Goal: Transaction & Acquisition: Download file/media

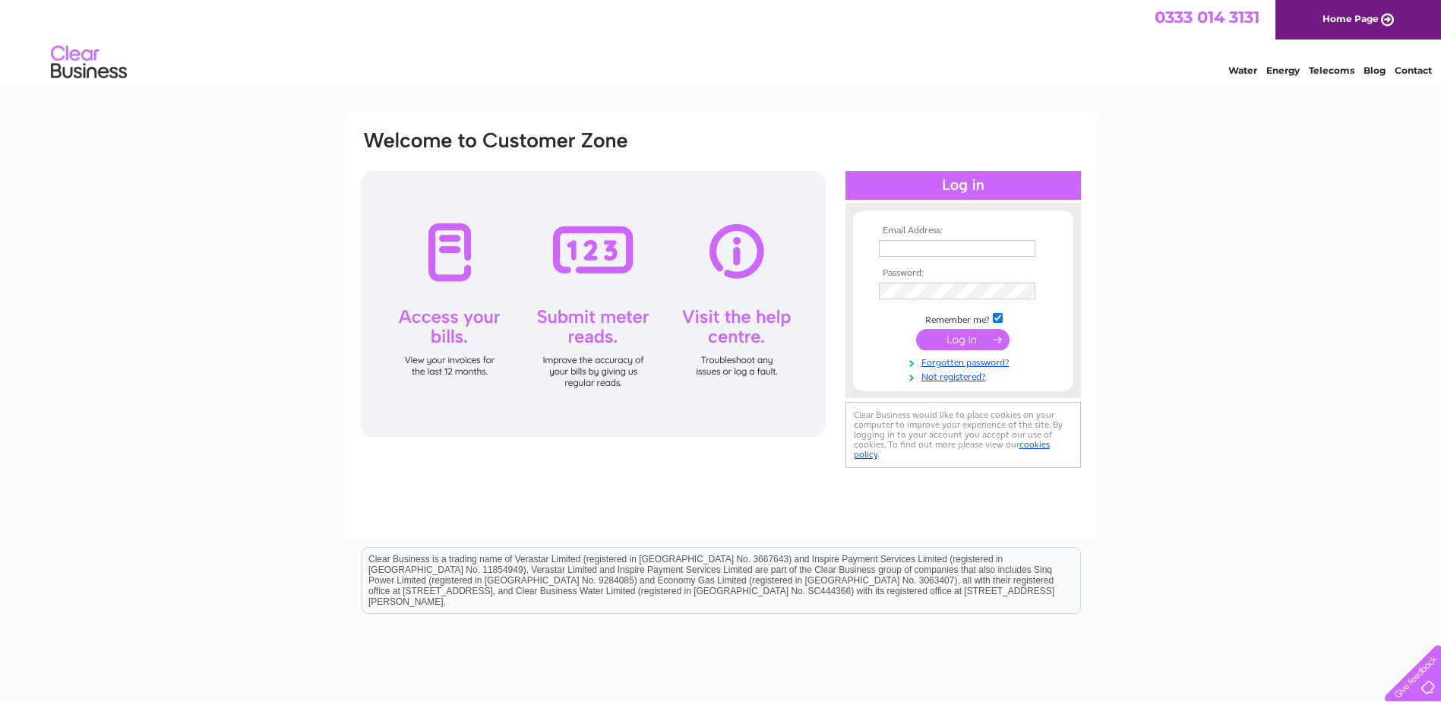
type input "[EMAIL_ADDRESS][DOMAIN_NAME]"
click at [969, 339] on input "submit" at bounding box center [962, 339] width 93 height 21
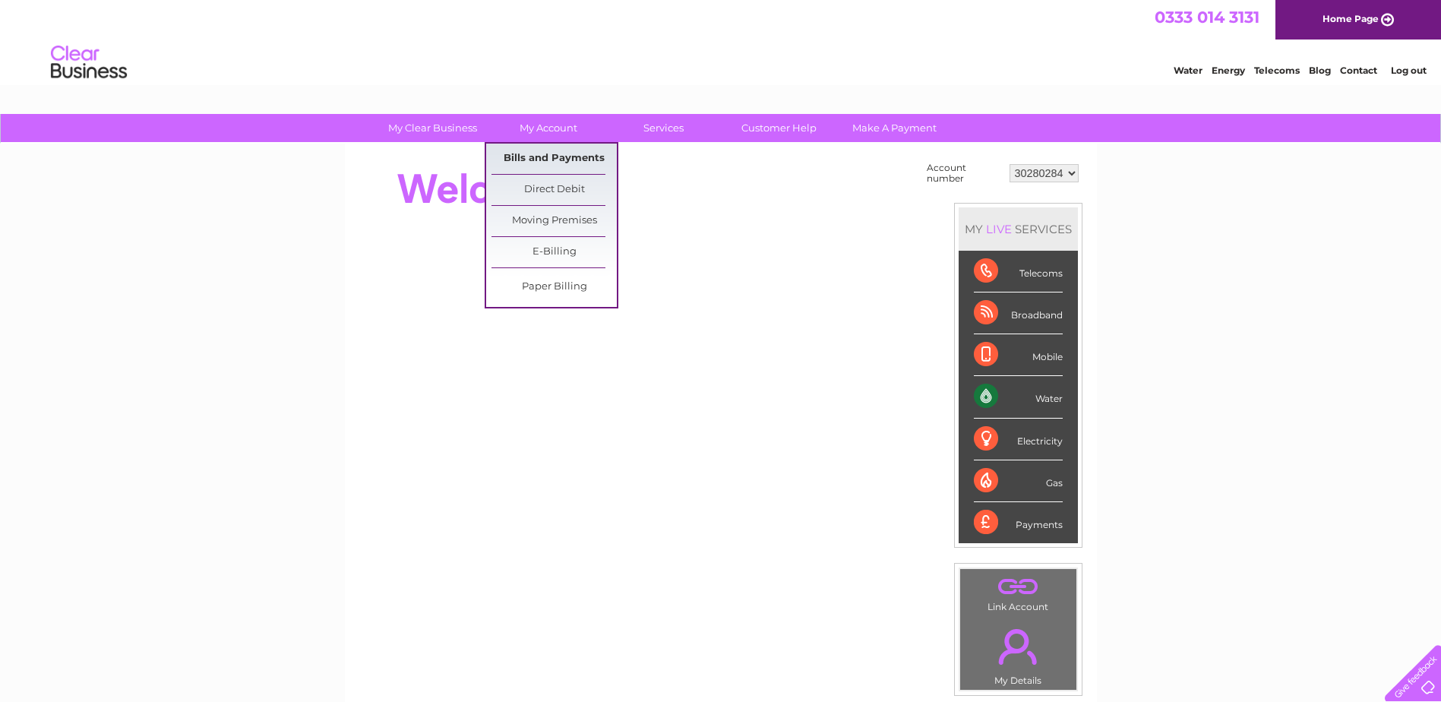
click at [564, 152] on link "Bills and Payments" at bounding box center [553, 159] width 125 height 30
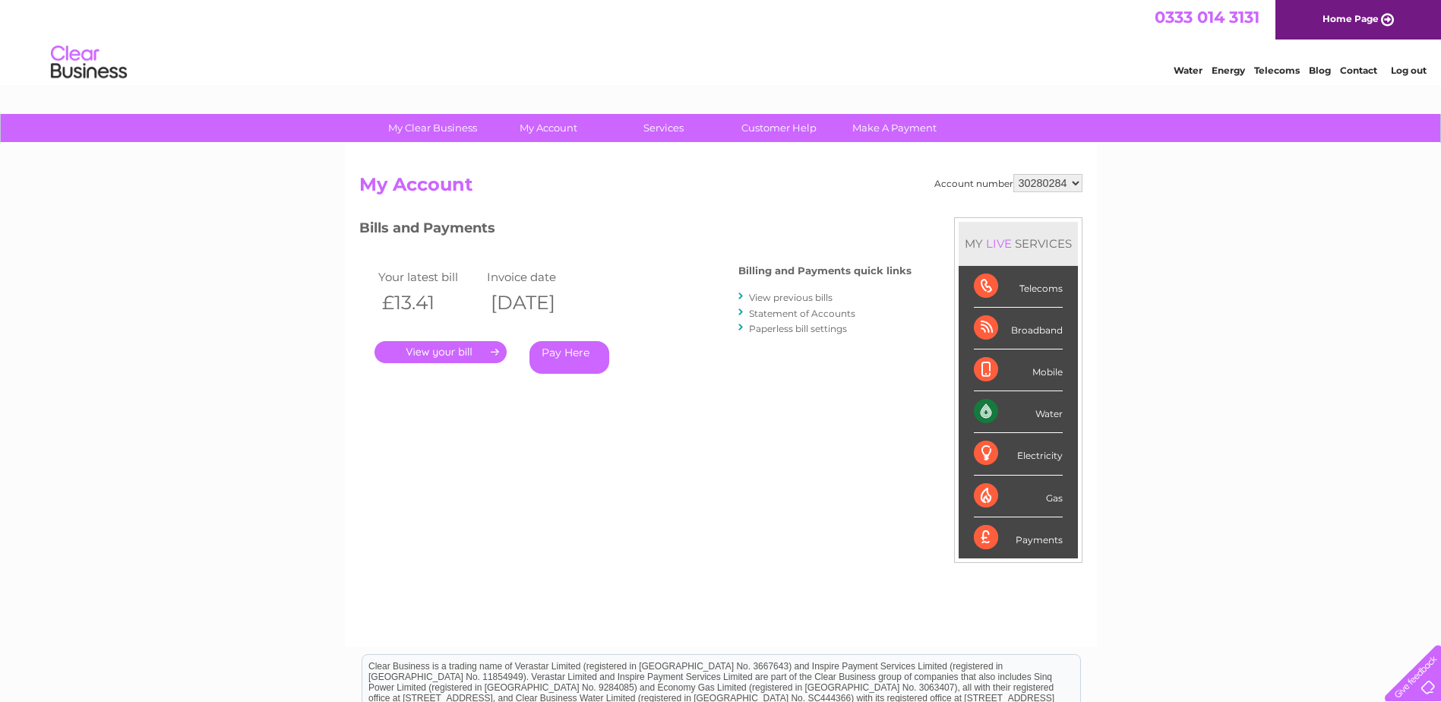
click at [470, 352] on link "." at bounding box center [440, 352] width 132 height 22
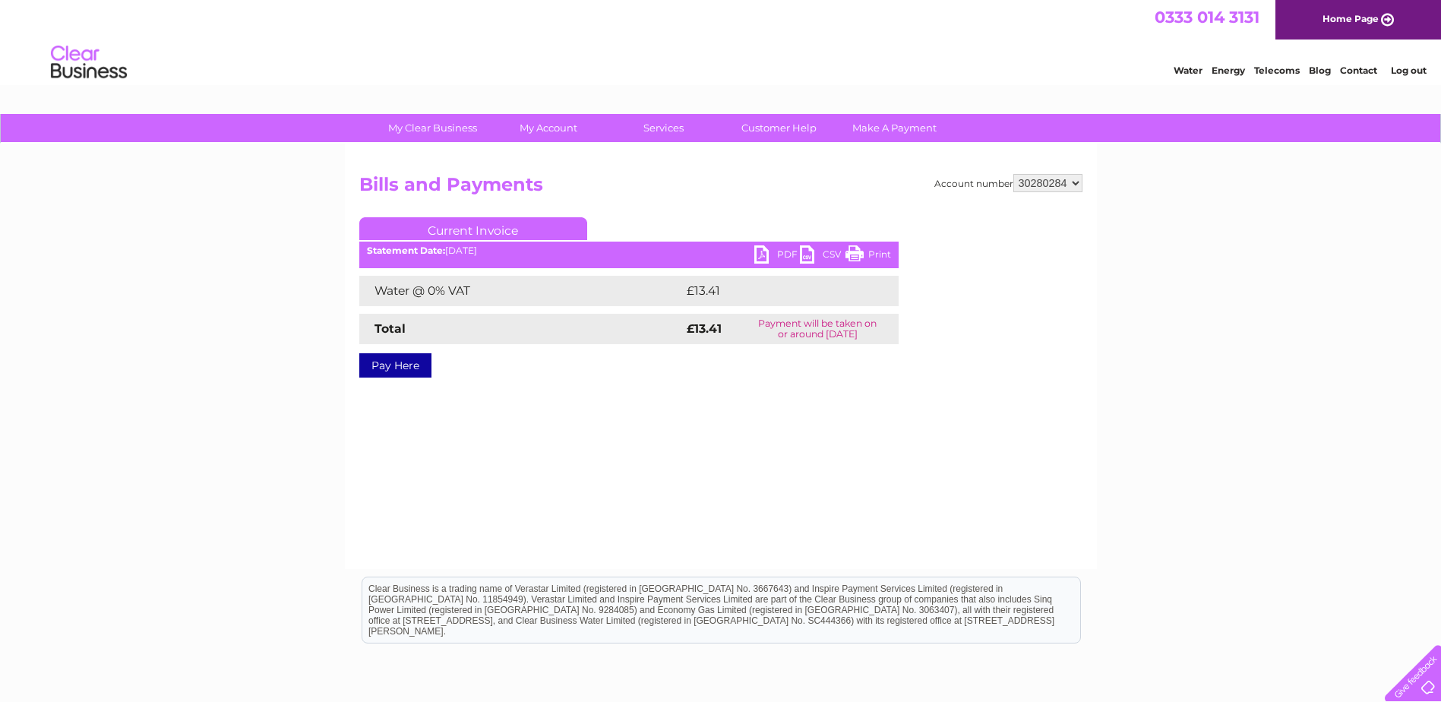
click at [757, 252] on link "PDF" at bounding box center [777, 256] width 46 height 22
